Goal: Task Accomplishment & Management: Use online tool/utility

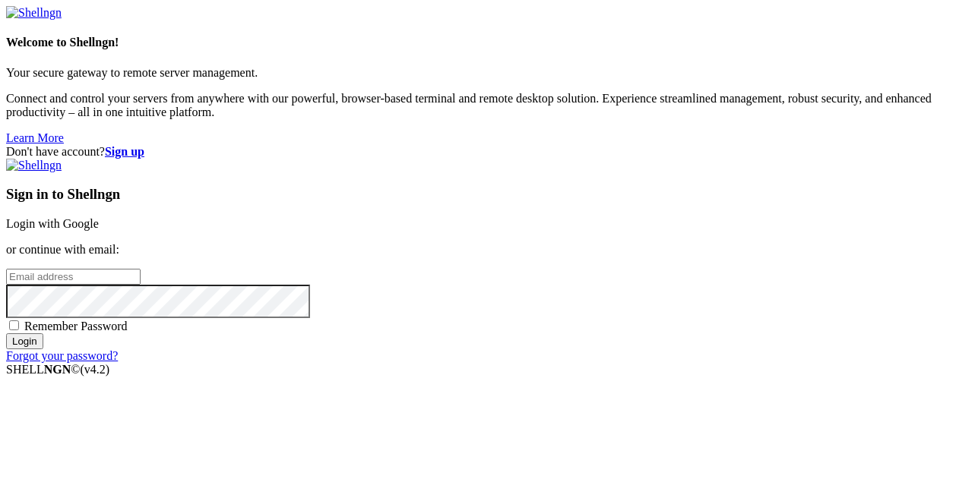
click at [99, 217] on link "Login with Google" at bounding box center [52, 223] width 93 height 13
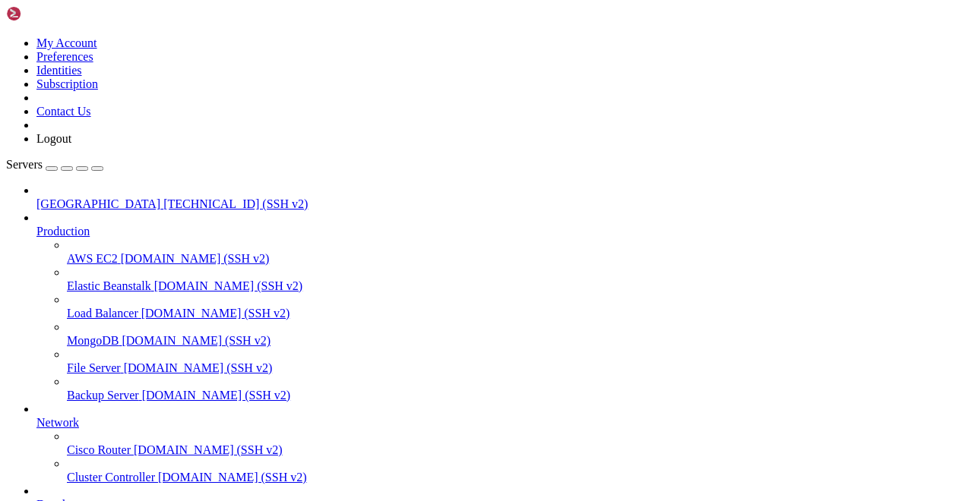
click at [163, 197] on span "[TECHNICAL_ID] (SSH v2)" at bounding box center [235, 203] width 144 height 13
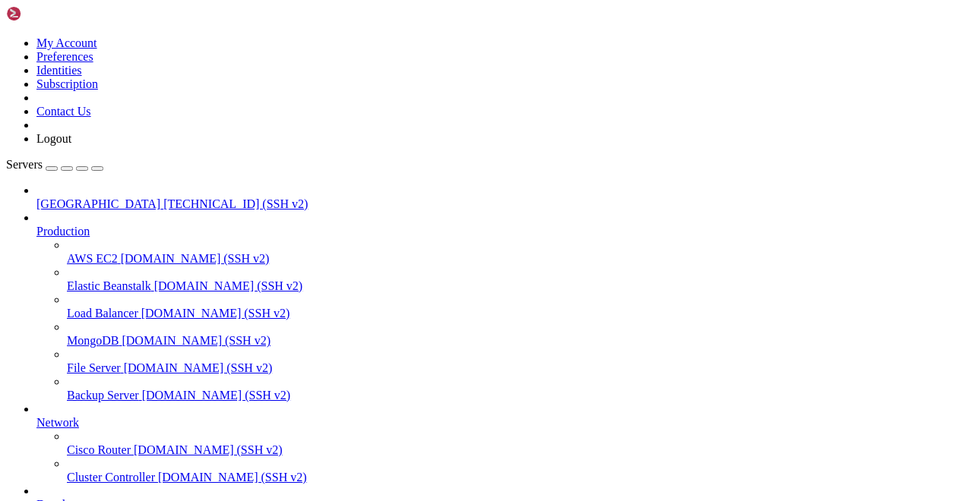
scroll to position [90, 0]
drag, startPoint x: 453, startPoint y: 1224, endPoint x: 278, endPoint y: 1130, distance: 198.5
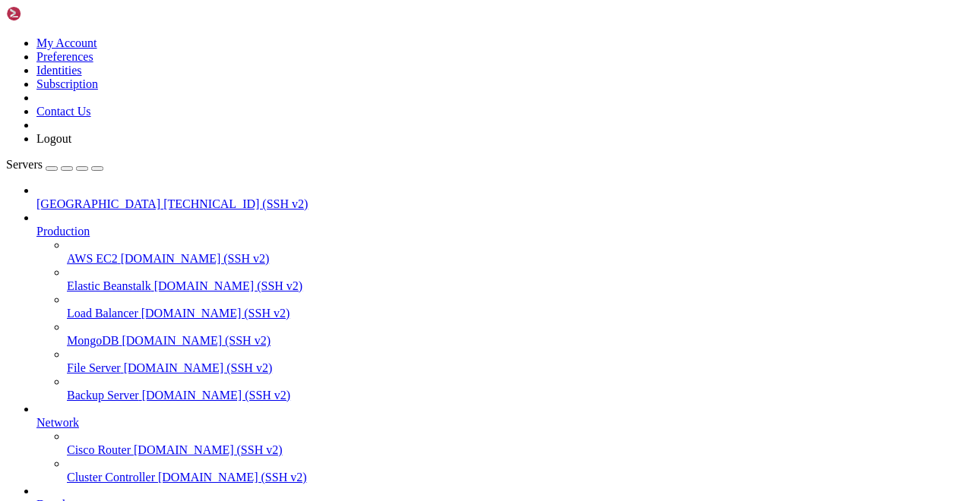
scroll to position [426, 0]
click at [66, 197] on span "[GEOGRAPHIC_DATA]" at bounding box center [98, 203] width 124 height 13
type input "/root"
